Goal: Entertainment & Leisure: Consume media (video, audio)

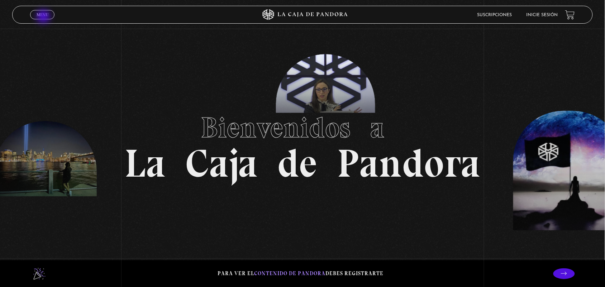
click at [44, 16] on span "Menu" at bounding box center [43, 15] width 12 height 4
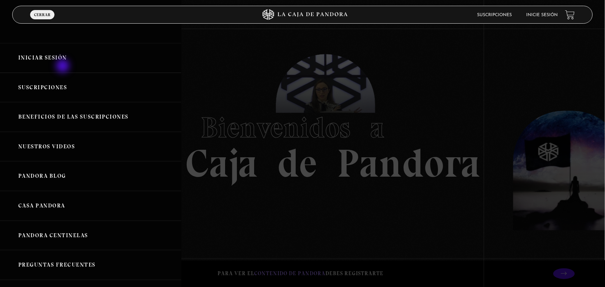
click at [63, 67] on link "Iniciar Sesión" at bounding box center [90, 58] width 181 height 30
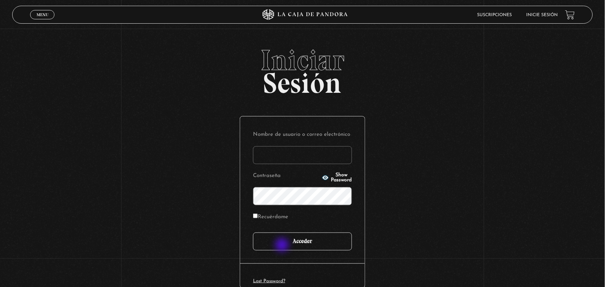
type input "ANGE-LU"
click at [283, 246] on input "Acceder" at bounding box center [302, 242] width 99 height 18
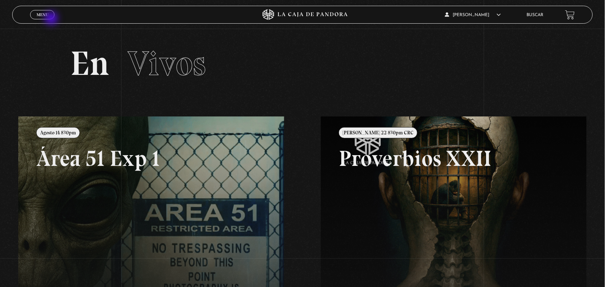
click at [50, 19] on link "Menu Cerrar" at bounding box center [42, 14] width 24 height 9
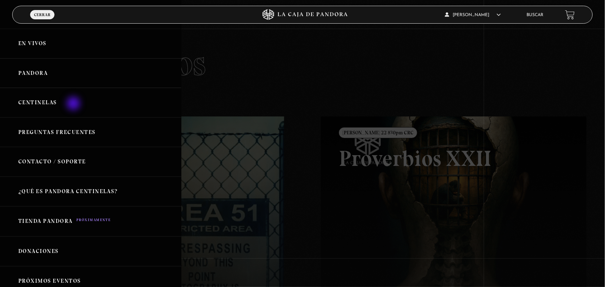
click at [74, 104] on link "Centinelas" at bounding box center [90, 103] width 181 height 30
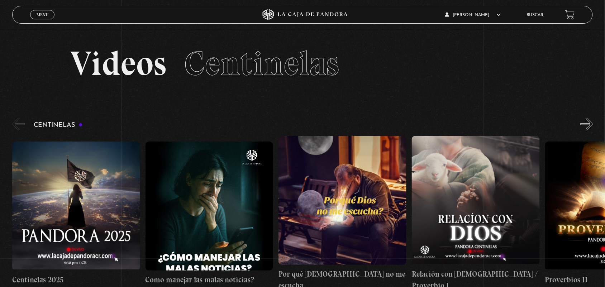
scroll to position [185, 0]
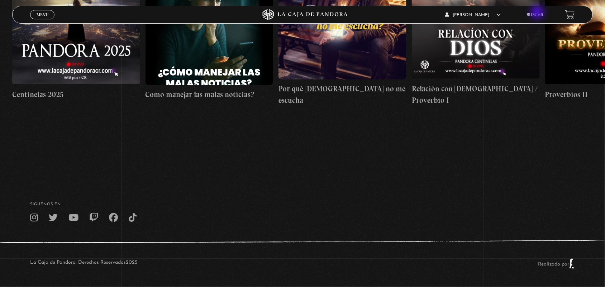
click at [539, 13] on link "Buscar" at bounding box center [535, 15] width 17 height 4
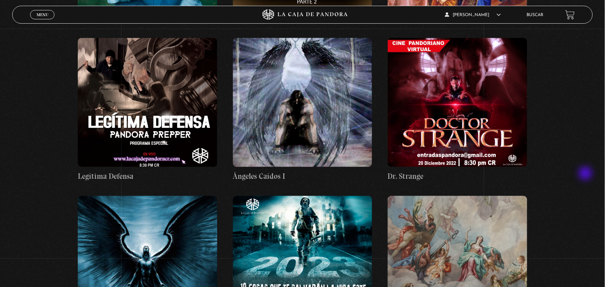
scroll to position [10665, 0]
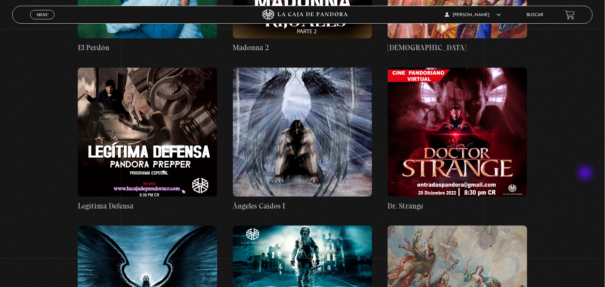
drag, startPoint x: 612, startPoint y: 110, endPoint x: 587, endPoint y: 174, distance: 68.2
click at [364, 226] on figure at bounding box center [302, 290] width 139 height 129
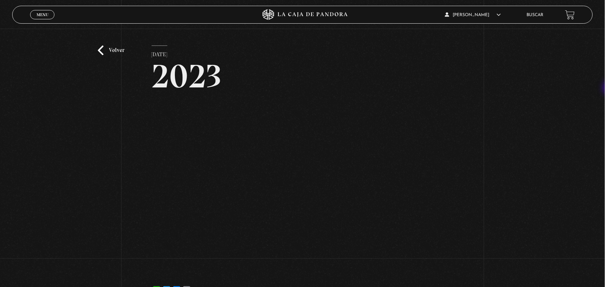
scroll to position [17, 0]
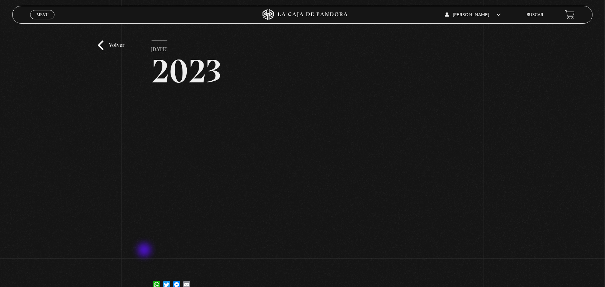
click at [145, 251] on div "Volver [DATE] 2023 WhatsApp Twitter Messenger Email" at bounding box center [302, 157] width 605 height 290
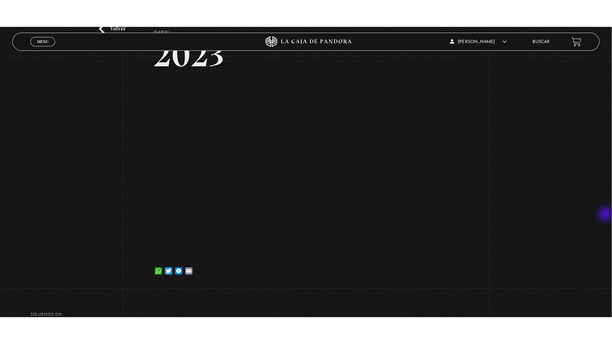
scroll to position [61, 0]
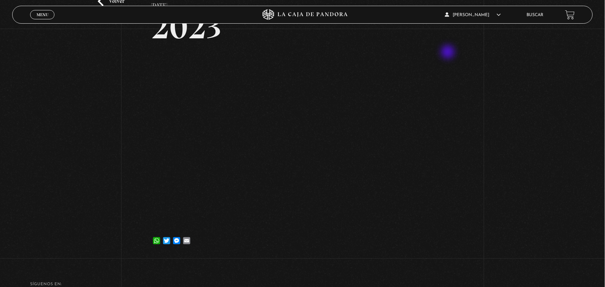
click at [449, 54] on iframe at bounding box center [303, 139] width 302 height 170
